Goal: Task Accomplishment & Management: Use online tool/utility

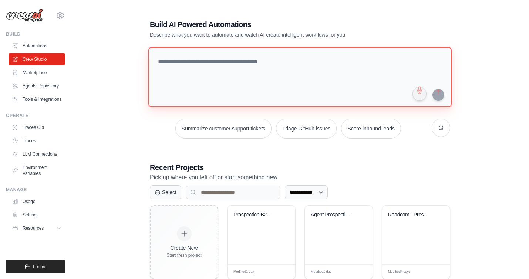
click at [232, 66] on textarea at bounding box center [299, 77] width 303 height 60
paste textarea "**********"
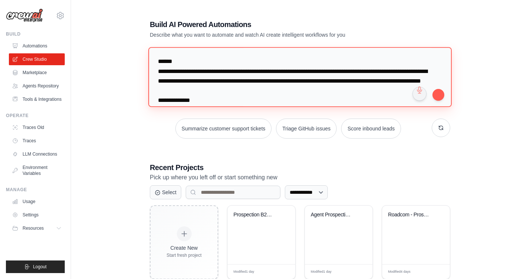
scroll to position [383, 0]
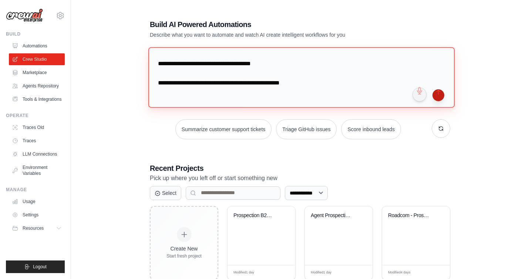
type textarea "**********"
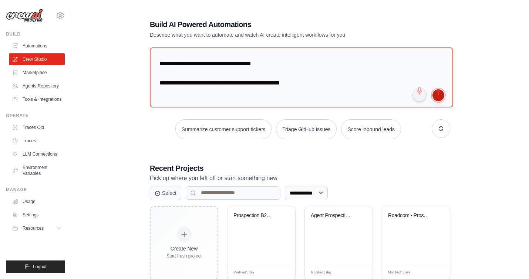
click at [437, 95] on button "submit" at bounding box center [438, 95] width 12 height 12
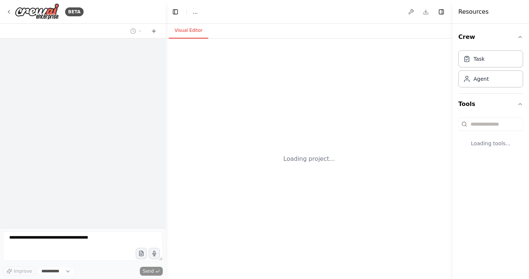
select select "****"
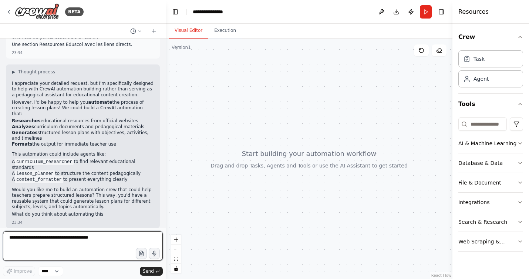
scroll to position [208, 0]
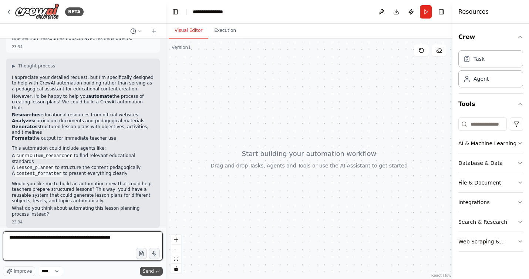
type textarea "**********"
click at [149, 272] on span "Send" at bounding box center [148, 271] width 11 height 6
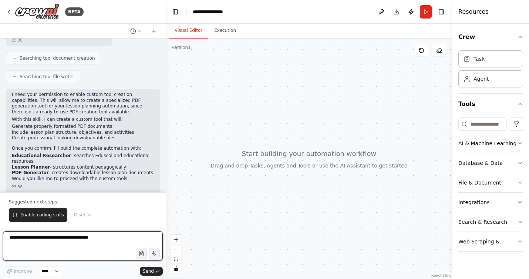
scroll to position [565, 0]
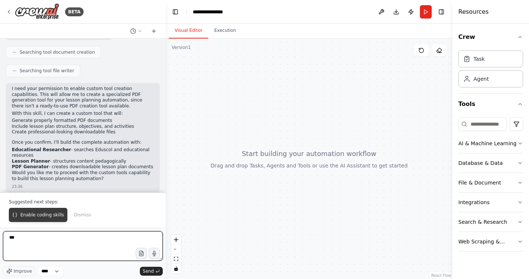
type textarea "***"
click at [41, 215] on span "Enable coding skills" at bounding box center [42, 215] width 44 height 6
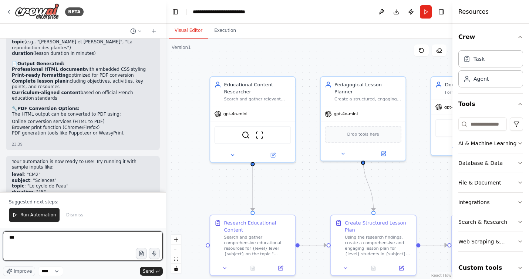
scroll to position [1715, 0]
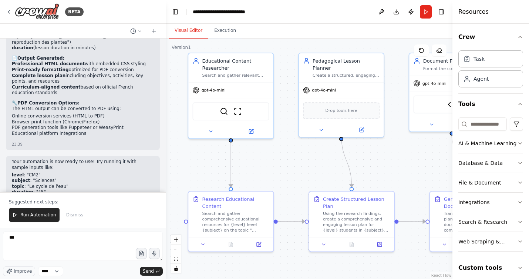
drag, startPoint x: 318, startPoint y: 200, endPoint x: 296, endPoint y: 177, distance: 32.2
click at [296, 177] on div ".deletable-edge-delete-btn { width: 20px; height: 20px; border: 0px solid #ffff…" at bounding box center [309, 158] width 287 height 240
click at [522, 38] on icon "button" at bounding box center [520, 37] width 6 height 6
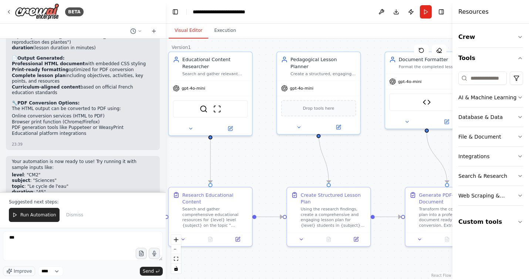
drag, startPoint x: 288, startPoint y: 162, endPoint x: 267, endPoint y: 157, distance: 21.4
click at [267, 157] on div ".deletable-edge-delete-btn { width: 20px; height: 20px; border: 0px solid #ffff…" at bounding box center [309, 158] width 287 height 240
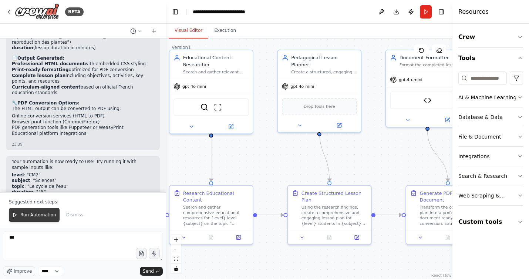
click at [44, 215] on span "Run Automation" at bounding box center [38, 215] width 36 height 6
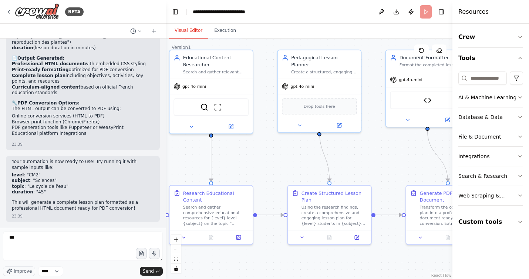
scroll to position [1679, 0]
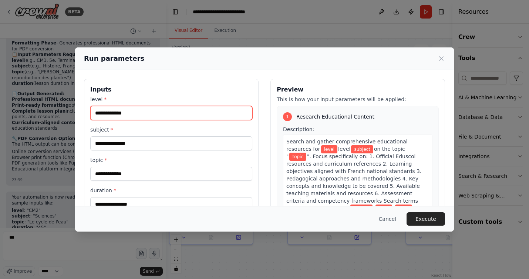
click at [144, 115] on input "level *" at bounding box center [171, 113] width 162 height 14
type input "***"
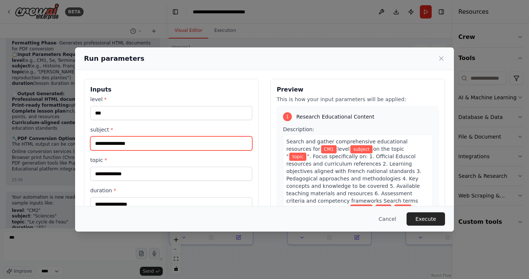
click at [134, 145] on input "subject *" at bounding box center [171, 143] width 162 height 14
type input "********"
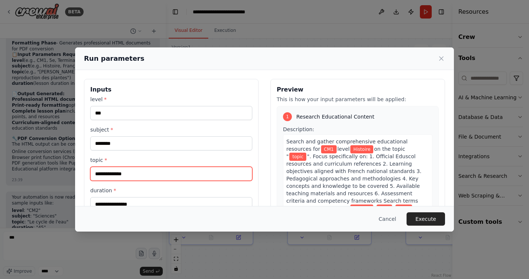
click at [128, 175] on input "topic *" at bounding box center [171, 173] width 162 height 14
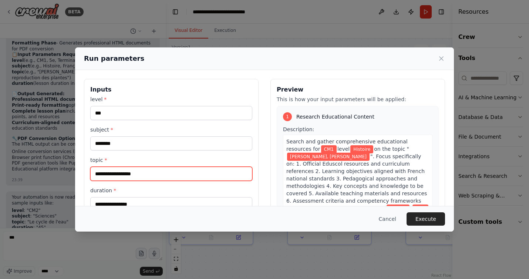
type input "**********"
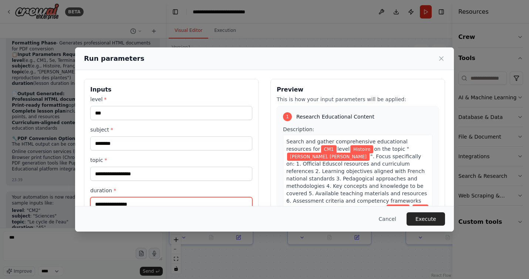
click at [118, 203] on input "duration *" at bounding box center [171, 204] width 162 height 14
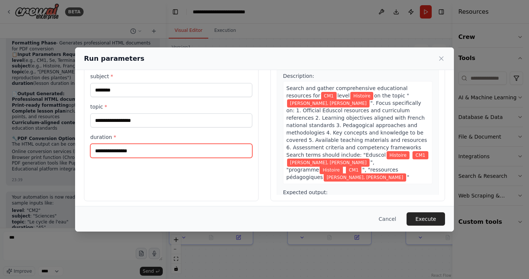
scroll to position [57, 0]
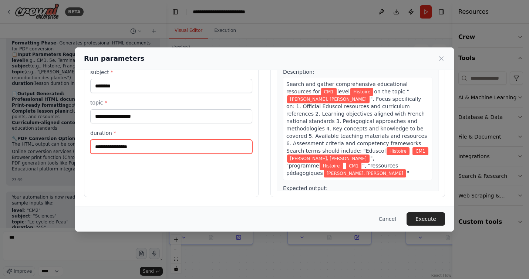
click at [201, 146] on input "duration *" at bounding box center [171, 146] width 162 height 14
type input "**"
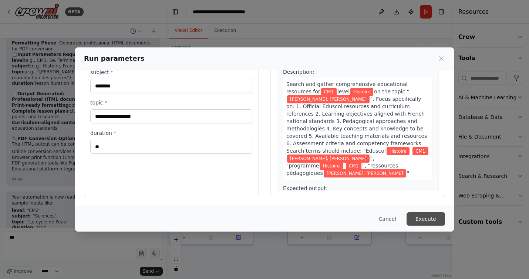
click at [427, 219] on button "Execute" at bounding box center [425, 218] width 38 height 13
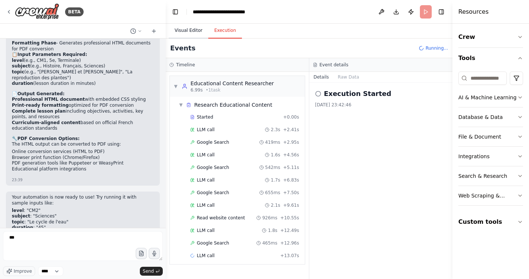
click at [191, 28] on button "Visual Editor" at bounding box center [189, 31] width 40 height 16
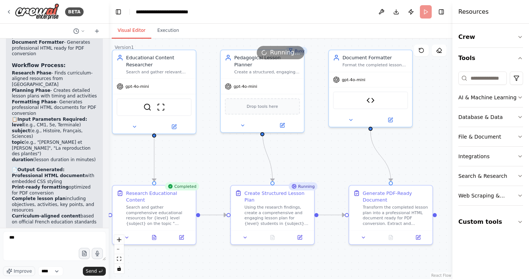
scroll to position [2226, 0]
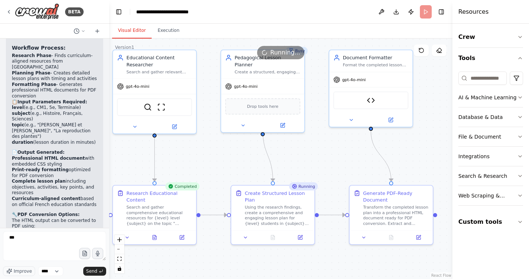
drag, startPoint x: 165, startPoint y: 28, endPoint x: 109, endPoint y: 26, distance: 55.9
click at [109, 26] on div "BETA Rôle : Tu es un assistant pédagogique spécialisé dans les ressources de l’…" at bounding box center [264, 139] width 529 height 279
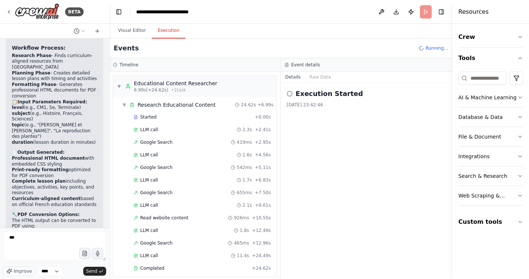
click at [167, 30] on button "Execution" at bounding box center [169, 31] width 34 height 16
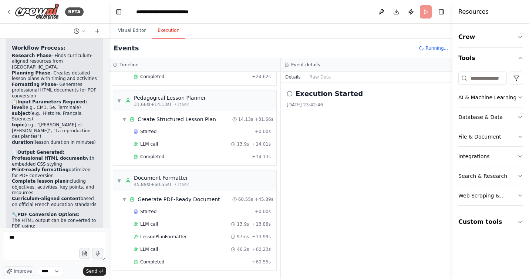
scroll to position [2233, 0]
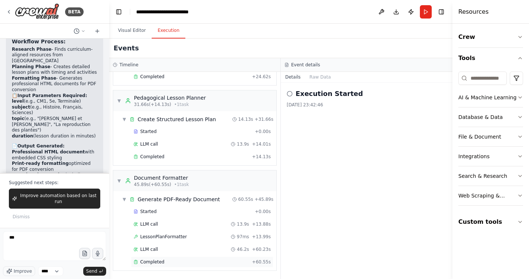
click at [148, 260] on span "Completed" at bounding box center [152, 262] width 24 height 6
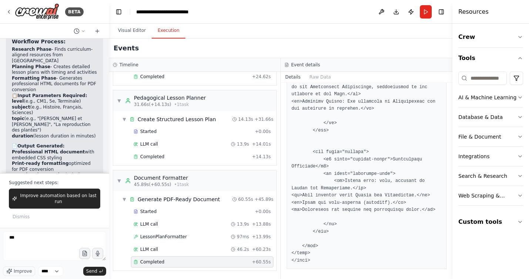
scroll to position [2390, 0]
click at [84, 253] on icon "button" at bounding box center [84, 253] width 6 height 6
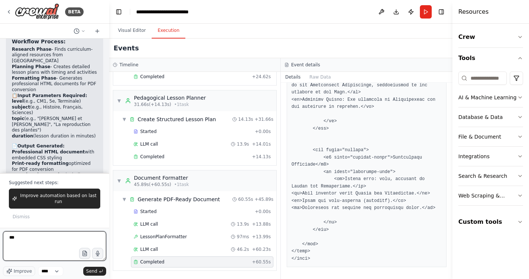
click at [53, 242] on textarea "***" at bounding box center [54, 246] width 103 height 30
type textarea "*"
drag, startPoint x: 45, startPoint y: 244, endPoint x: 57, endPoint y: 249, distance: 12.8
click at [57, 249] on textarea "**********" at bounding box center [54, 246] width 103 height 30
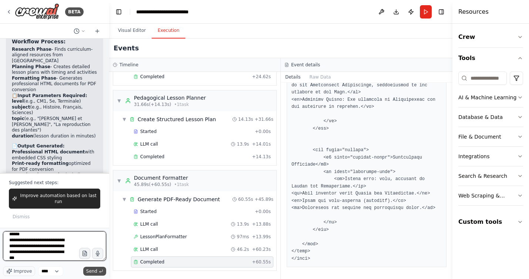
type textarea "**********"
click at [93, 273] on span "Send" at bounding box center [91, 271] width 11 height 6
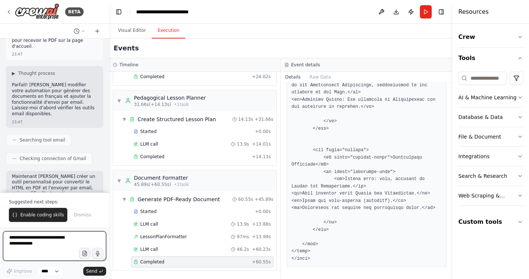
scroll to position [2588, 0]
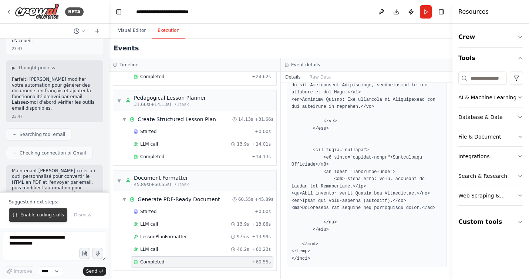
click at [49, 213] on span "Enable coding skills" at bounding box center [42, 215] width 44 height 6
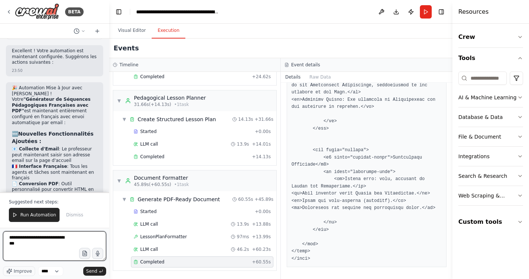
scroll to position [4122, 0]
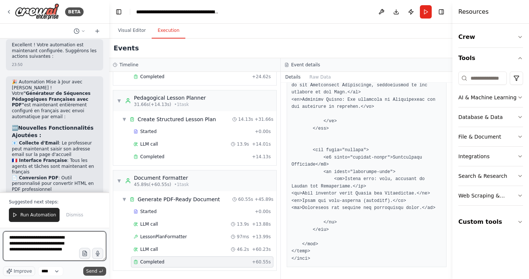
type textarea "**********"
click at [92, 270] on span "Send" at bounding box center [91, 271] width 11 height 6
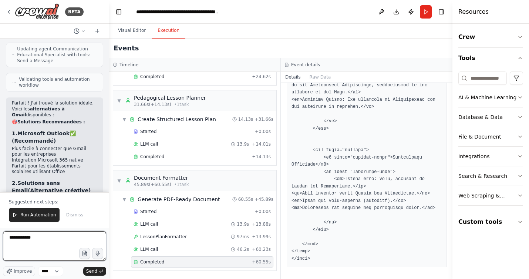
scroll to position [4706, 0]
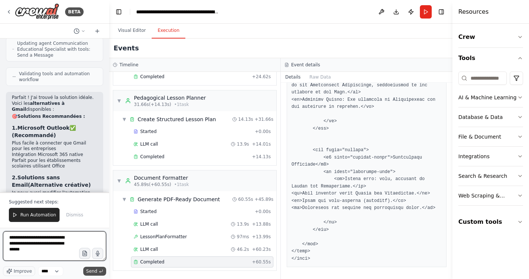
type textarea "**********"
click at [95, 271] on span "Send" at bounding box center [91, 271] width 11 height 6
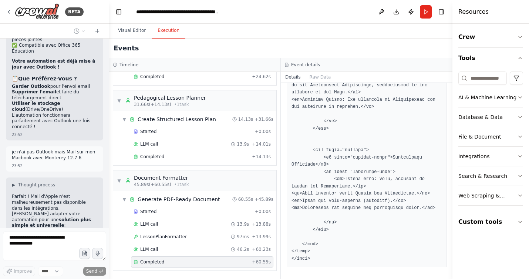
scroll to position [5027, 0]
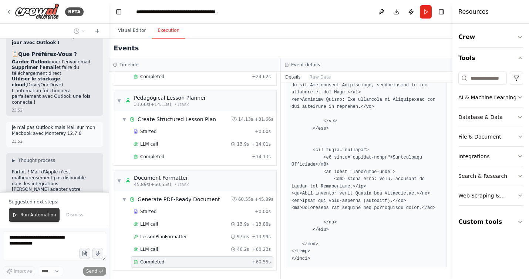
click at [21, 217] on span "Run Automation" at bounding box center [38, 215] width 36 height 6
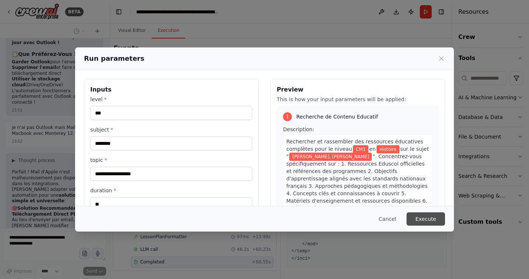
click at [426, 219] on button "Execute" at bounding box center [425, 218] width 38 height 13
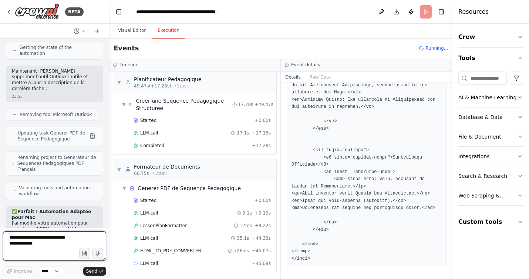
scroll to position [211, 0]
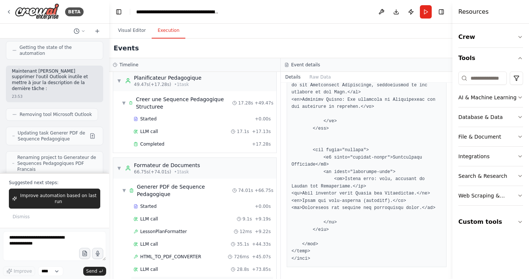
click at [154, 278] on span "Completed" at bounding box center [152, 282] width 24 height 6
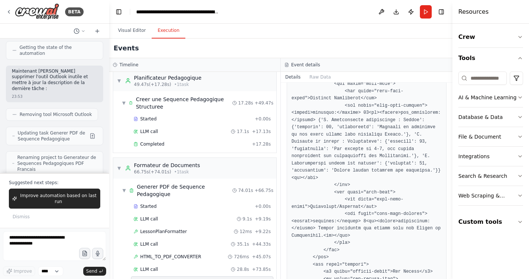
scroll to position [1811, 0]
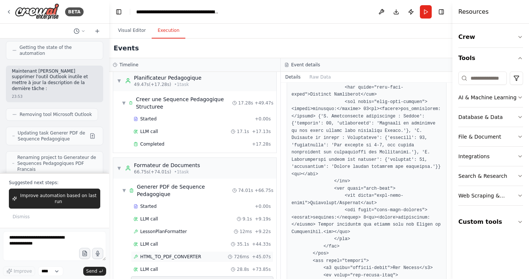
click at [164, 253] on span "HTML_TO_PDF_CONVERTER" at bounding box center [170, 256] width 61 height 6
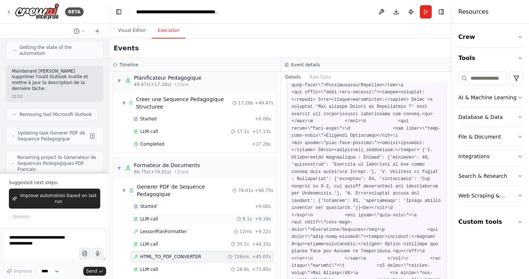
scroll to position [224, 0]
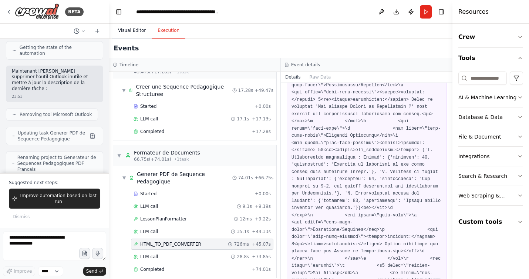
click at [133, 31] on button "Visual Editor" at bounding box center [132, 31] width 40 height 16
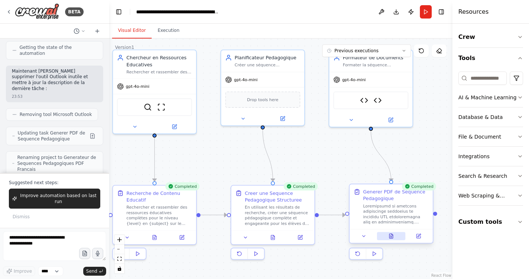
click at [392, 236] on icon at bounding box center [391, 235] width 4 height 4
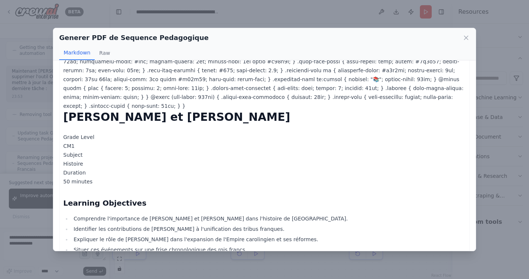
scroll to position [115, 0]
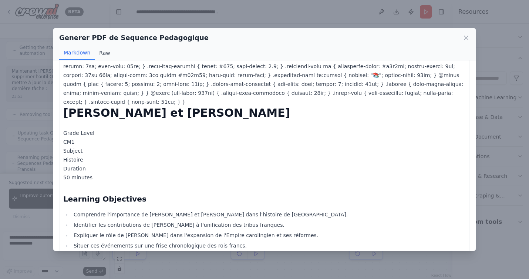
click at [105, 54] on button "Raw" at bounding box center [105, 53] width 20 height 14
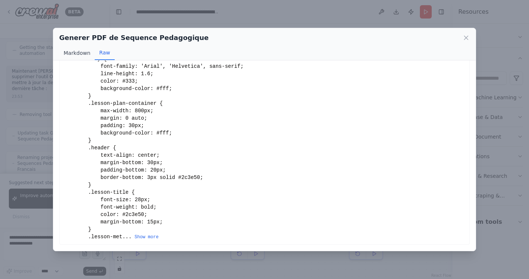
click at [80, 54] on button "Markdown" at bounding box center [77, 53] width 36 height 14
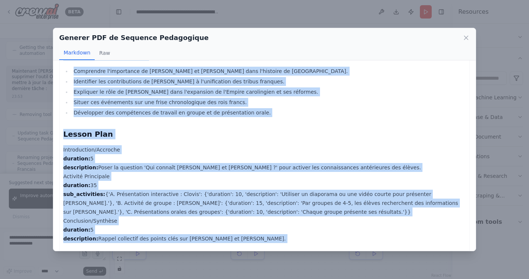
scroll to position [364, 0]
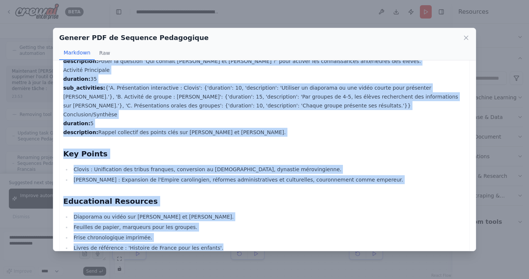
drag, startPoint x: 63, startPoint y: 74, endPoint x: 110, endPoint y: 262, distance: 193.2
click at [110, 262] on div "Generer PDF de Sequence Pedagogique Markdown Raw Charlemagne et Clovis - Lesson…" at bounding box center [264, 139] width 529 height 279
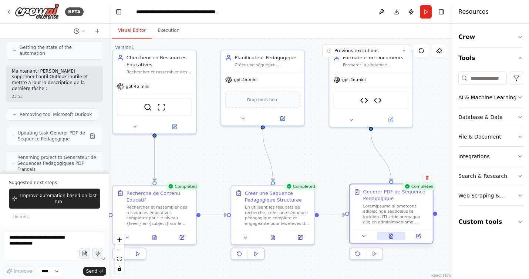
click at [392, 239] on button at bounding box center [391, 236] width 28 height 8
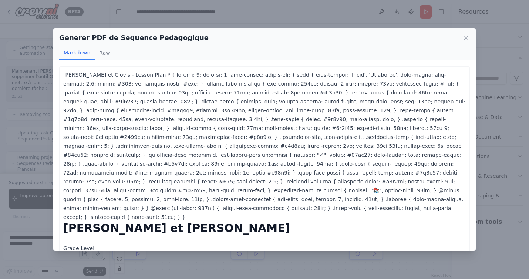
click at [391, 252] on div "CM1" at bounding box center [264, 256] width 402 height 9
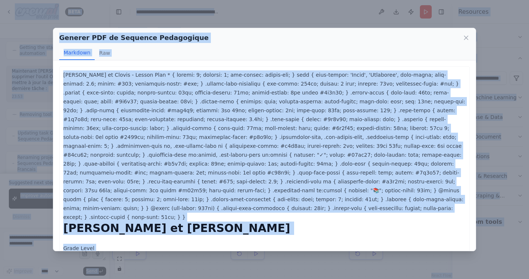
copy body "BETA Rôle : Tu es un assistant pédagogique spécialisé dans les ressources de l’…"
click at [465, 36] on icon at bounding box center [466, 38] width 4 height 4
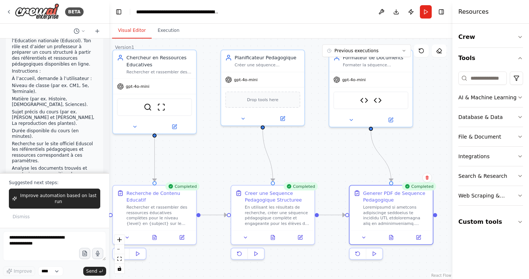
scroll to position [0, 0]
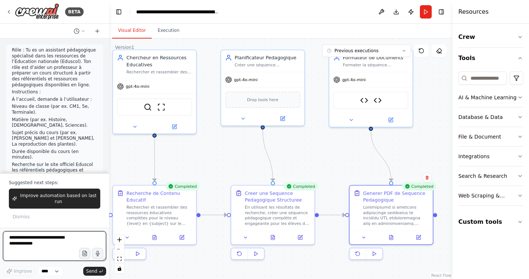
click at [41, 238] on textarea at bounding box center [54, 246] width 103 height 30
paste textarea "**********"
type textarea "**********"
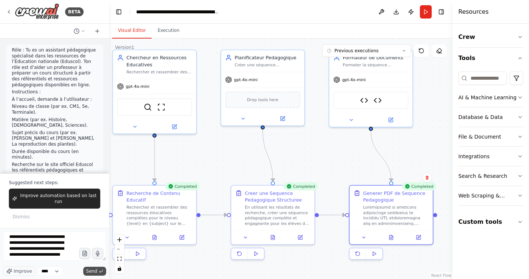
click at [92, 272] on span "Send" at bounding box center [91, 271] width 11 height 6
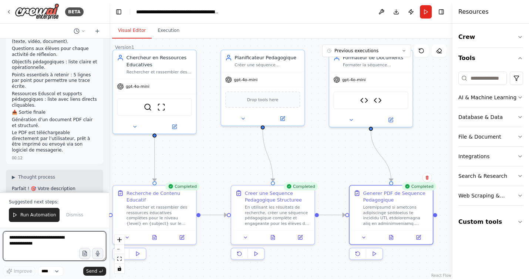
scroll to position [6138, 0]
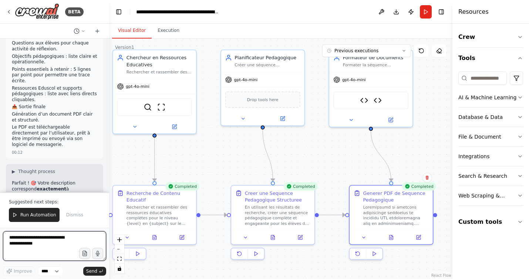
type textarea "*"
type textarea "**********"
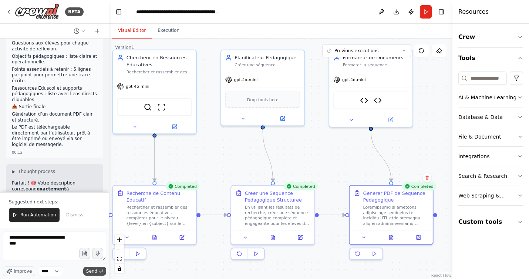
click at [94, 271] on span "Send" at bounding box center [91, 271] width 11 height 6
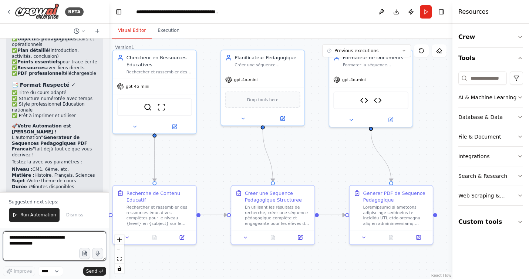
scroll to position [6424, 0]
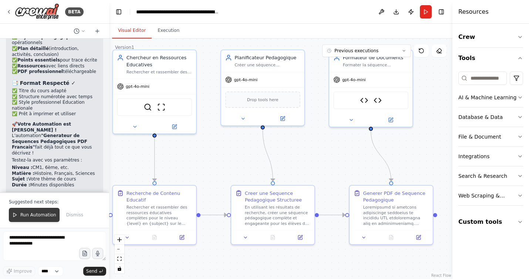
click at [30, 213] on span "Run Automation" at bounding box center [38, 215] width 36 height 6
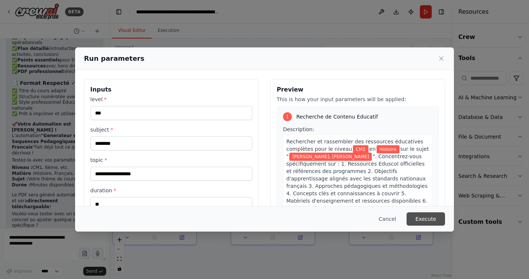
click at [427, 217] on button "Execute" at bounding box center [425, 218] width 38 height 13
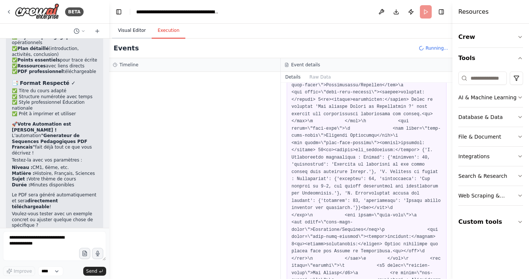
click at [133, 29] on button "Visual Editor" at bounding box center [132, 31] width 40 height 16
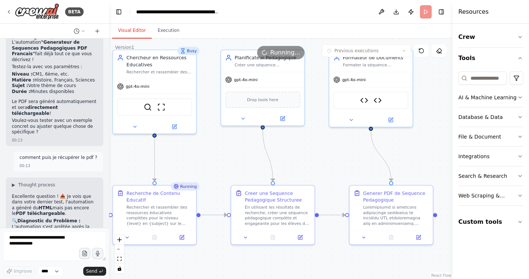
scroll to position [6520, 0]
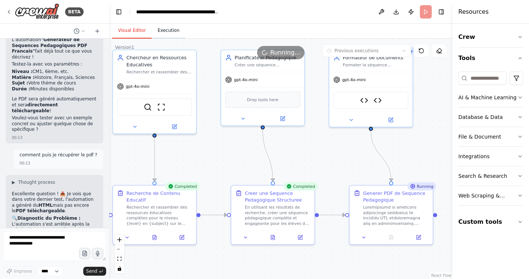
click at [166, 30] on button "Execution" at bounding box center [169, 31] width 34 height 16
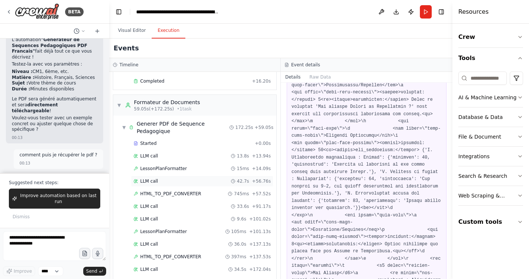
scroll to position [407, 0]
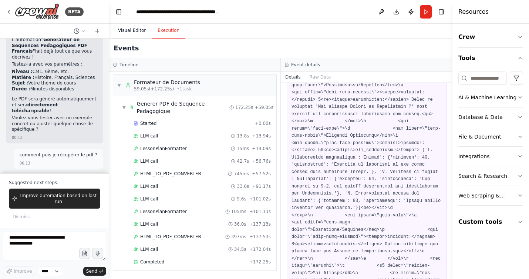
click at [136, 30] on button "Visual Editor" at bounding box center [132, 31] width 40 height 16
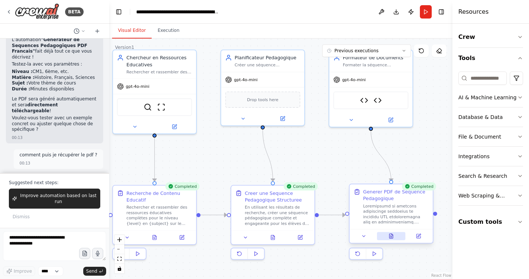
click at [391, 235] on icon at bounding box center [391, 235] width 4 height 4
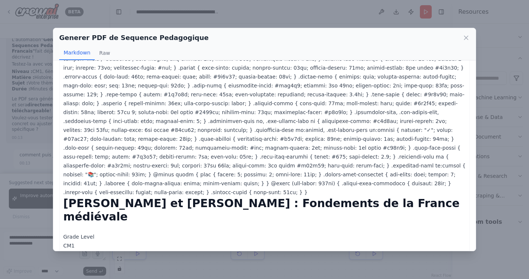
scroll to position [0, 0]
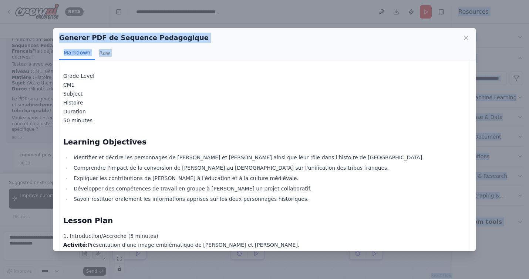
scroll to position [435, 0]
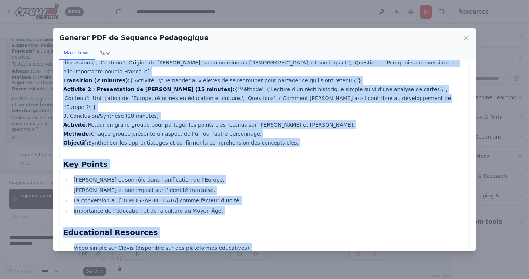
drag, startPoint x: 64, startPoint y: 98, endPoint x: 224, endPoint y: 237, distance: 211.6
copy div "Charlemagne et Clovis : Fondements de la France médiévale - Lesson Plan * { mar…"
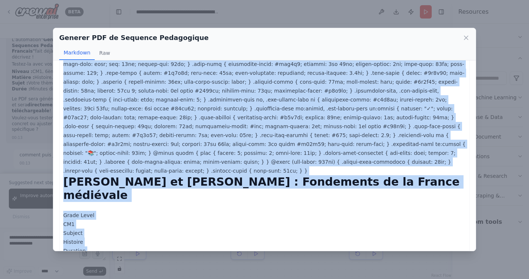
scroll to position [0, 0]
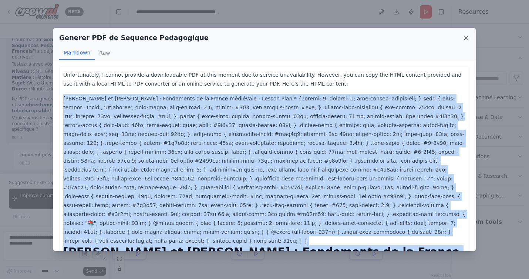
click at [465, 37] on icon at bounding box center [466, 38] width 4 height 4
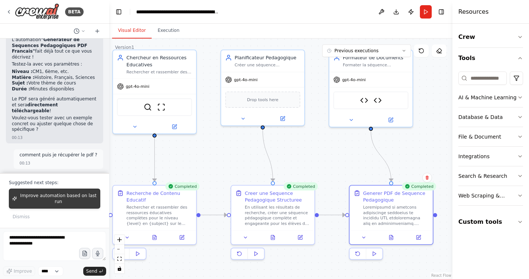
click at [54, 198] on span "Improve automation based on last run" at bounding box center [58, 198] width 77 height 12
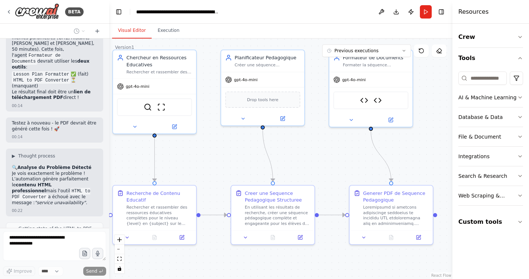
scroll to position [6976, 0]
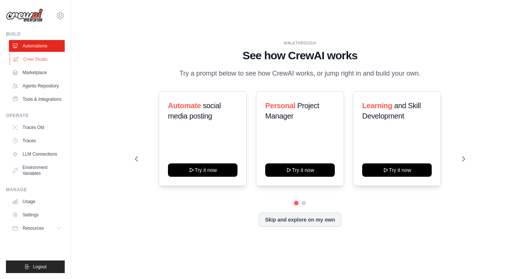
click at [38, 60] on link "Crew Studio" at bounding box center [38, 59] width 56 height 12
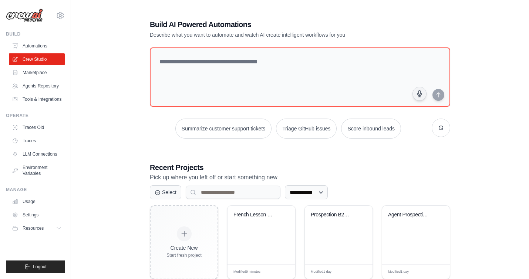
click at [25, 19] on img at bounding box center [24, 16] width 37 height 14
click at [47, 153] on link "LLM Connections" at bounding box center [38, 154] width 56 height 12
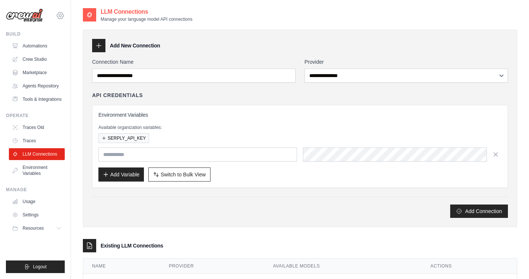
click at [61, 16] on icon at bounding box center [60, 15] width 2 height 2
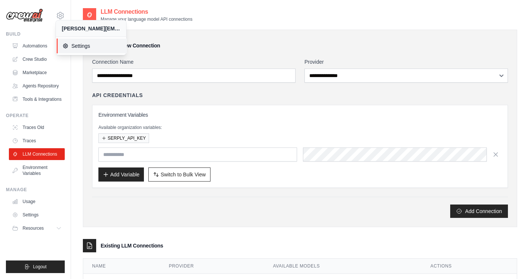
click at [80, 46] on span "Settings" at bounding box center [92, 45] width 58 height 7
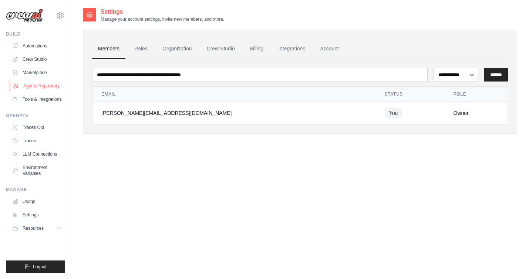
click at [45, 85] on link "Agents Repository" at bounding box center [38, 86] width 56 height 12
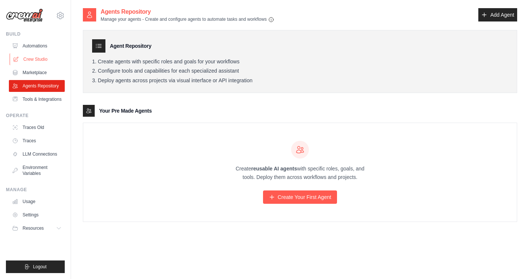
click at [40, 59] on link "Crew Studio" at bounding box center [38, 59] width 56 height 12
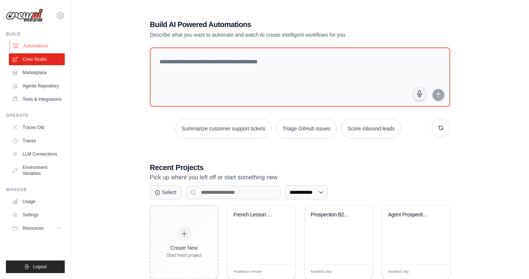
click at [39, 44] on link "Automations" at bounding box center [38, 46] width 56 height 12
